Goal: Information Seeking & Learning: Learn about a topic

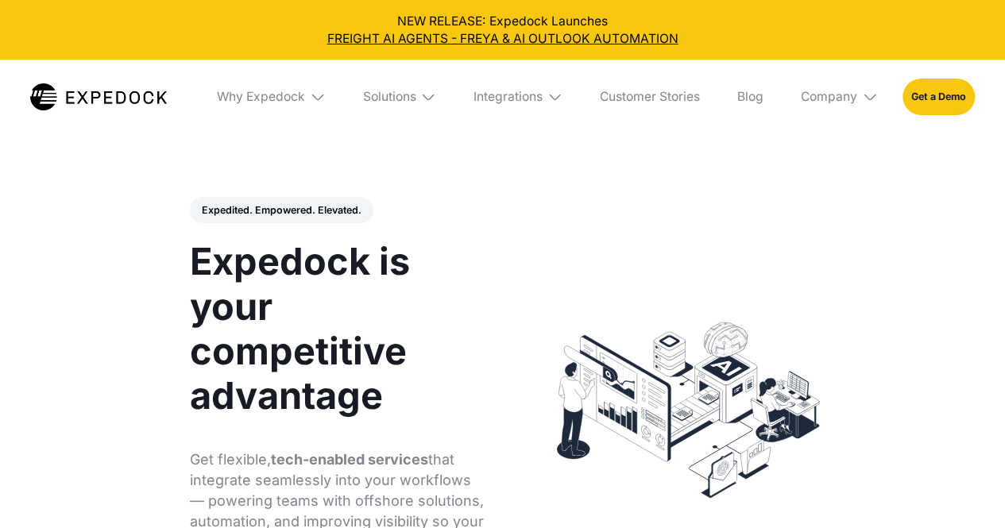
select select
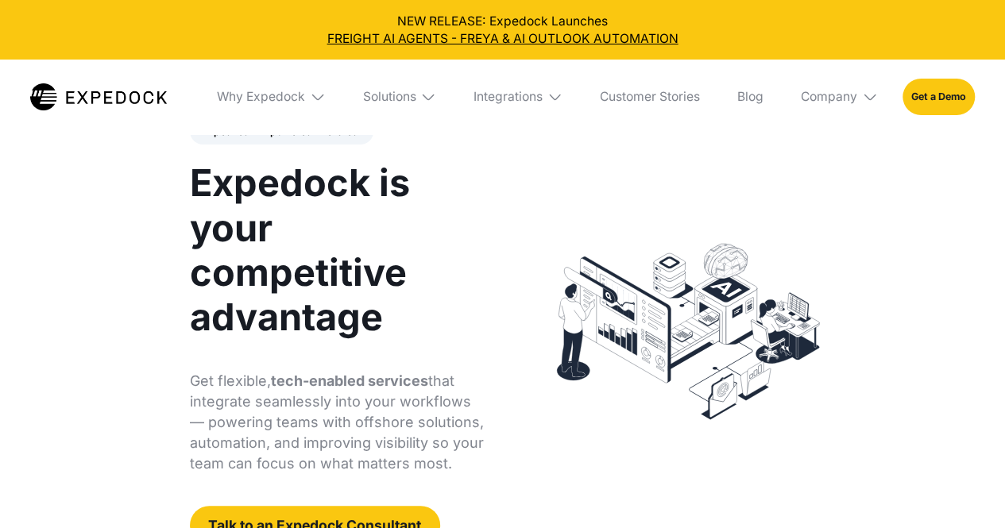
scroll to position [79, 0]
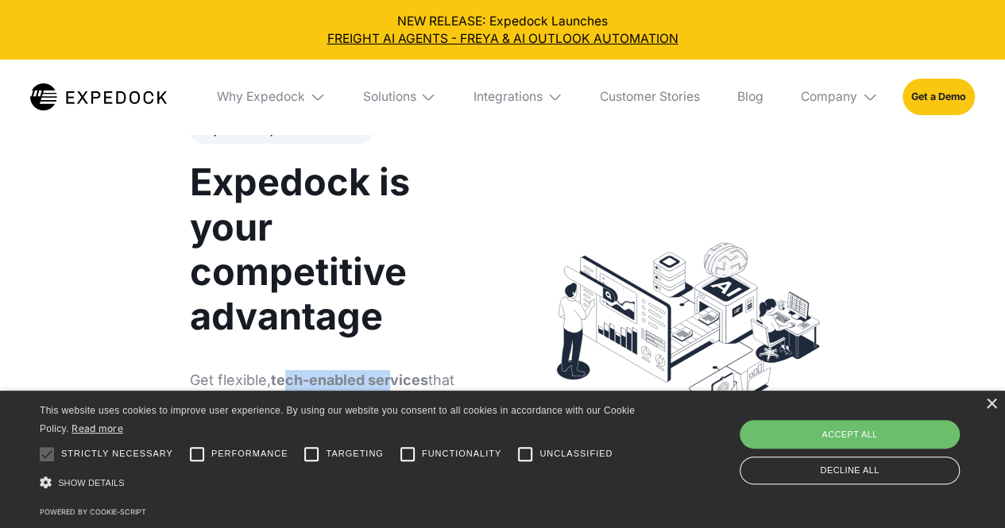
drag, startPoint x: 276, startPoint y: 386, endPoint x: 392, endPoint y: 374, distance: 116.6
click at [391, 374] on strong "tech-enabled services" at bounding box center [349, 380] width 157 height 17
click at [988, 404] on div "×" at bounding box center [991, 405] width 12 height 12
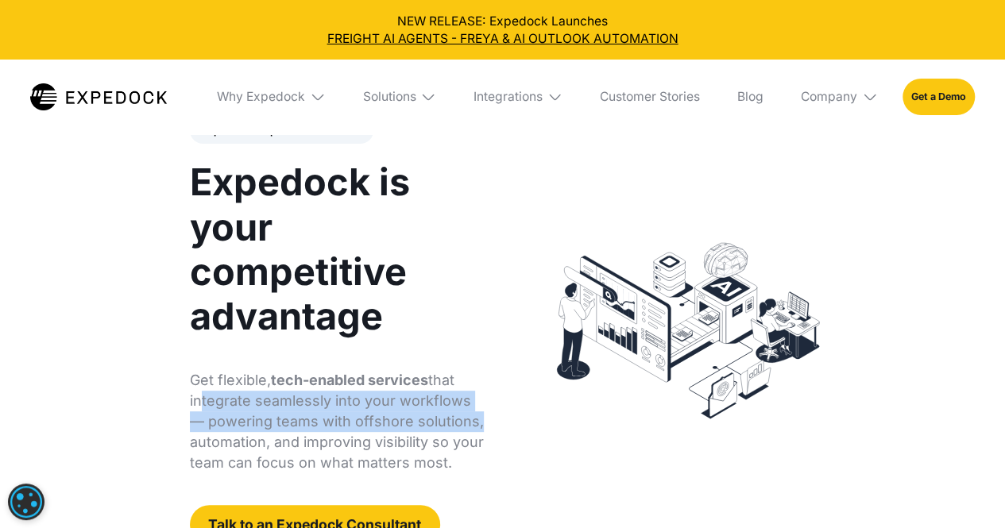
drag, startPoint x: 195, startPoint y: 404, endPoint x: 451, endPoint y: 429, distance: 257.1
click at [451, 429] on p "Get flexible, tech-enabled services that integrate seamlessly into your workflo…" at bounding box center [337, 421] width 295 height 103
click at [194, 408] on p "Get flexible, tech-enabled services that integrate seamlessly into your workflo…" at bounding box center [337, 421] width 295 height 103
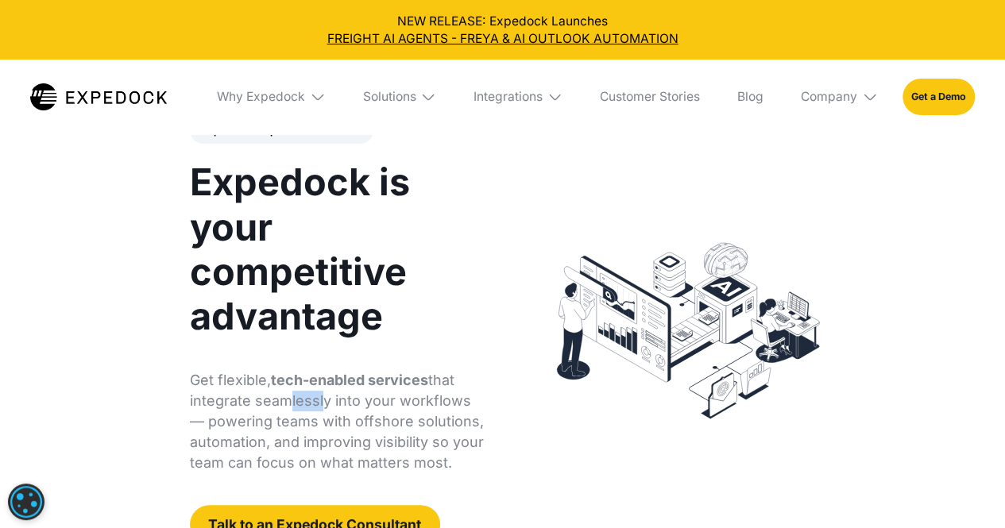
click at [315, 407] on p "Get flexible, tech-enabled services that integrate seamlessly into your workflo…" at bounding box center [337, 421] width 295 height 103
drag, startPoint x: 212, startPoint y: 419, endPoint x: 456, endPoint y: 430, distance: 244.1
click at [456, 430] on p "Get flexible, tech-enabled services that integrate seamlessly into your workflo…" at bounding box center [337, 421] width 295 height 103
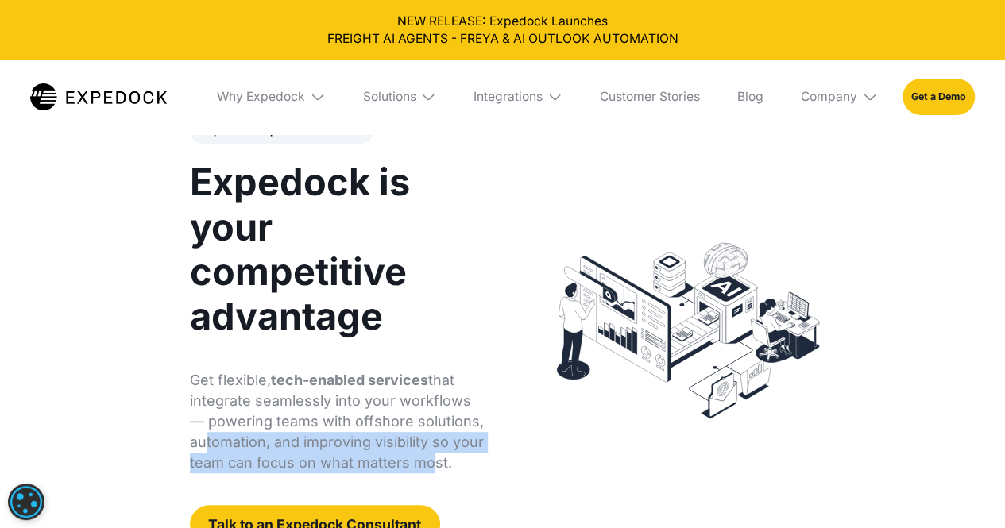
drag, startPoint x: 197, startPoint y: 444, endPoint x: 420, endPoint y: 449, distance: 223.3
click at [419, 457] on p "Get flexible, tech-enabled services that integrate seamlessly into your workflo…" at bounding box center [337, 421] width 295 height 103
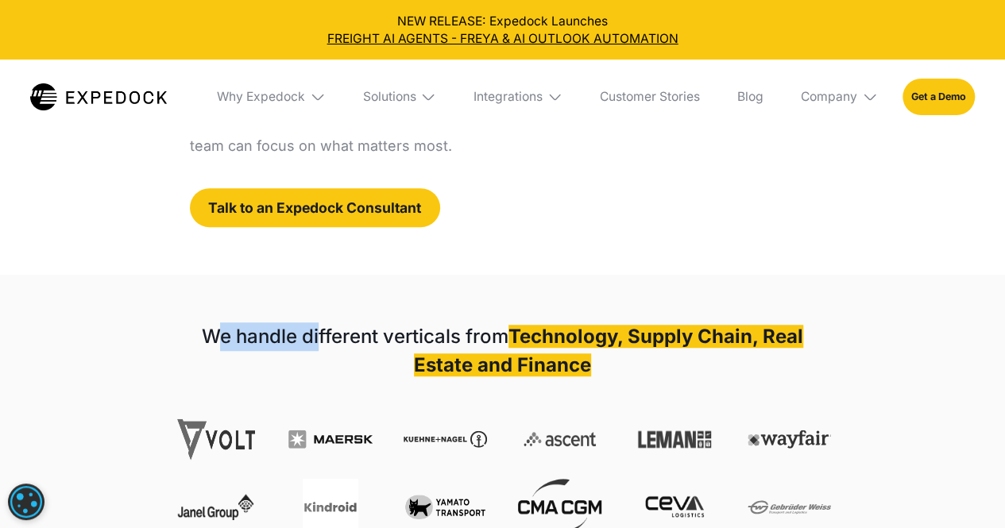
scroll to position [397, 0]
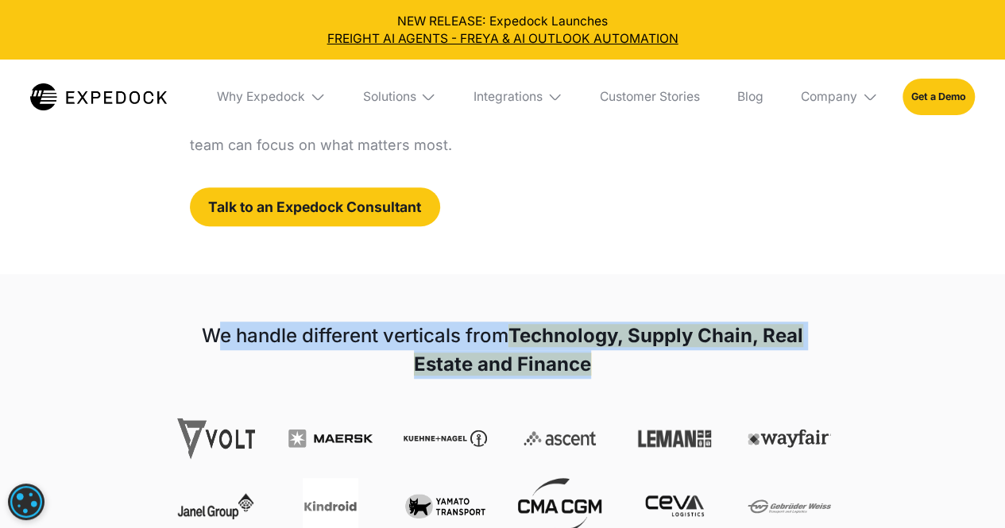
drag, startPoint x: 217, startPoint y: 342, endPoint x: 610, endPoint y: 370, distance: 394.2
click at [610, 370] on h1 "We handle different verticals from Technology, Supply Chain, Real Estate and Fi…" at bounding box center [503, 350] width 658 height 57
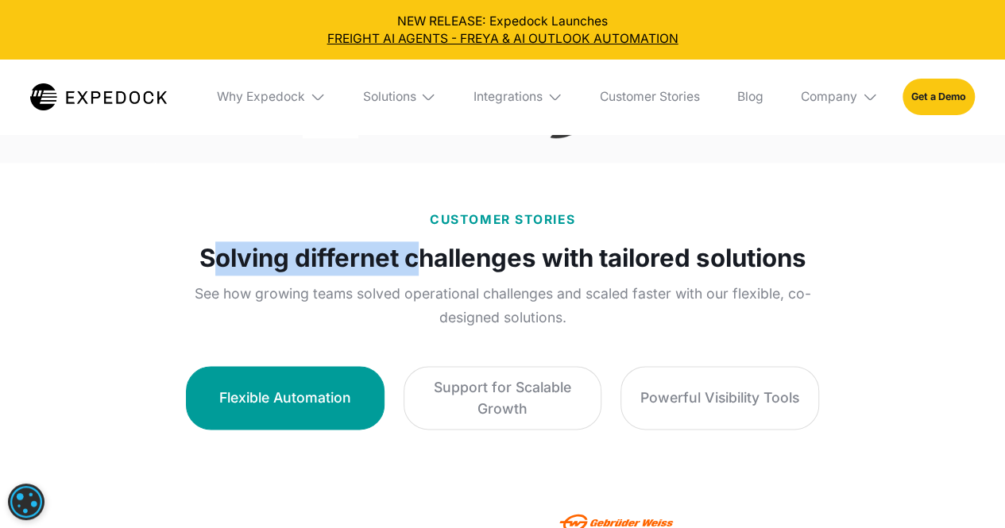
scroll to position [794, 0]
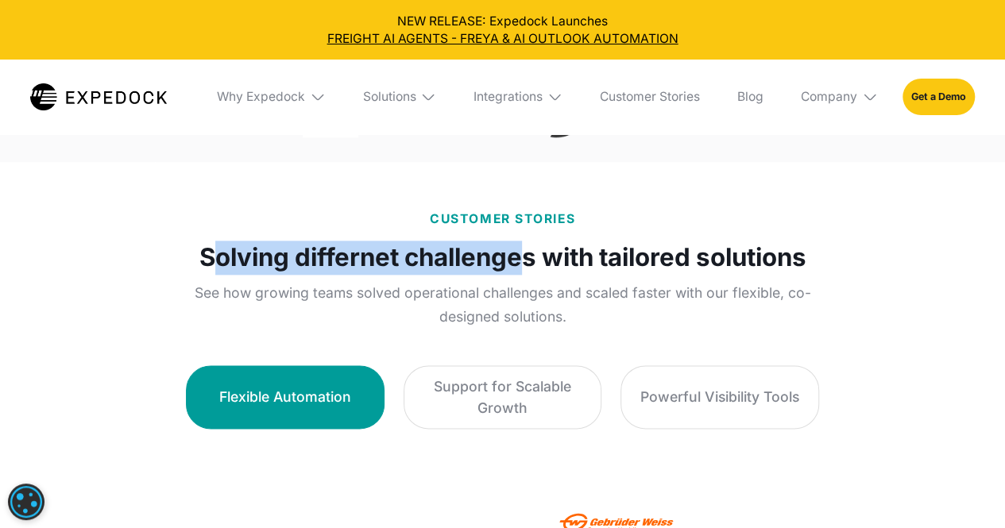
drag, startPoint x: 210, startPoint y: 323, endPoint x: 531, endPoint y: 315, distance: 321.0
click at [539, 275] on strong "Solving differnet challenges with tailored solutions" at bounding box center [502, 258] width 607 height 34
click at [366, 96] on div "Solutions" at bounding box center [388, 97] width 53 height 16
